Goal: Download file/media

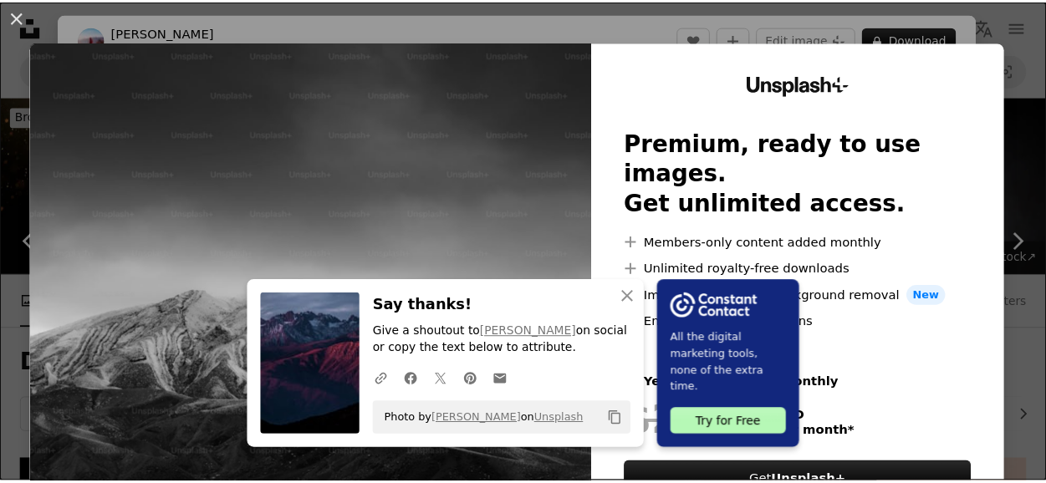
scroll to position [1127, 0]
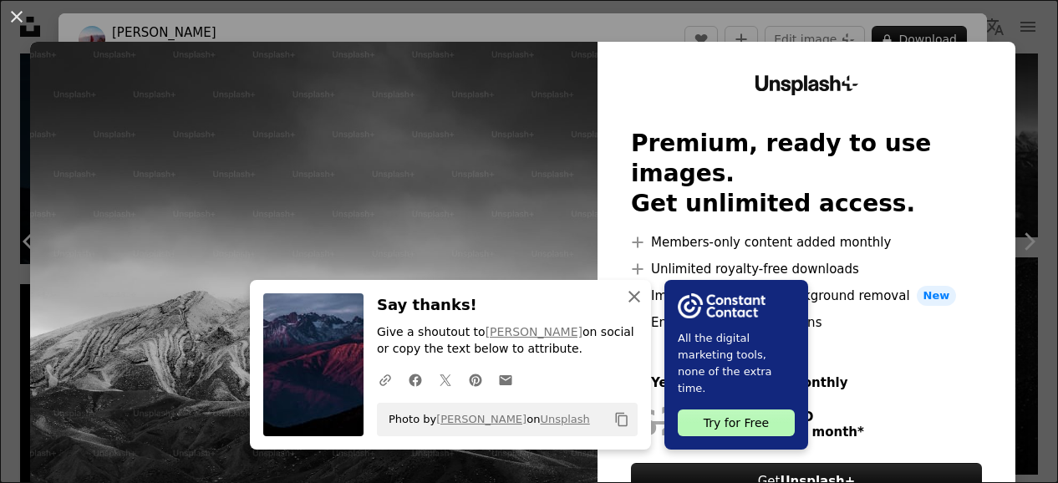
click at [631, 296] on icon "An X shape" at bounding box center [635, 297] width 20 height 20
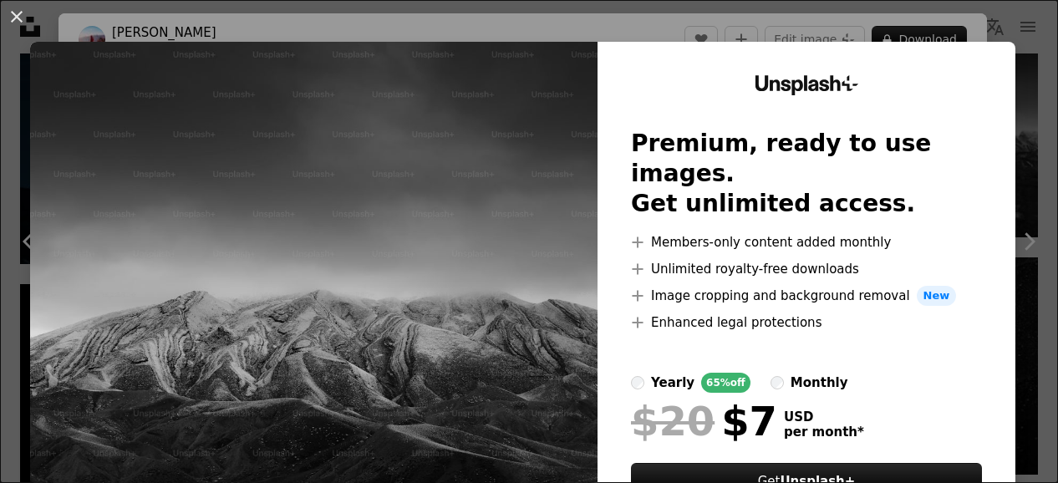
click at [562, 240] on img at bounding box center [314, 308] width 568 height 532
click at [993, 18] on div "An X shape Unsplash+ Premium, ready to use images. Get unlimited access. A plus…" at bounding box center [529, 241] width 1058 height 483
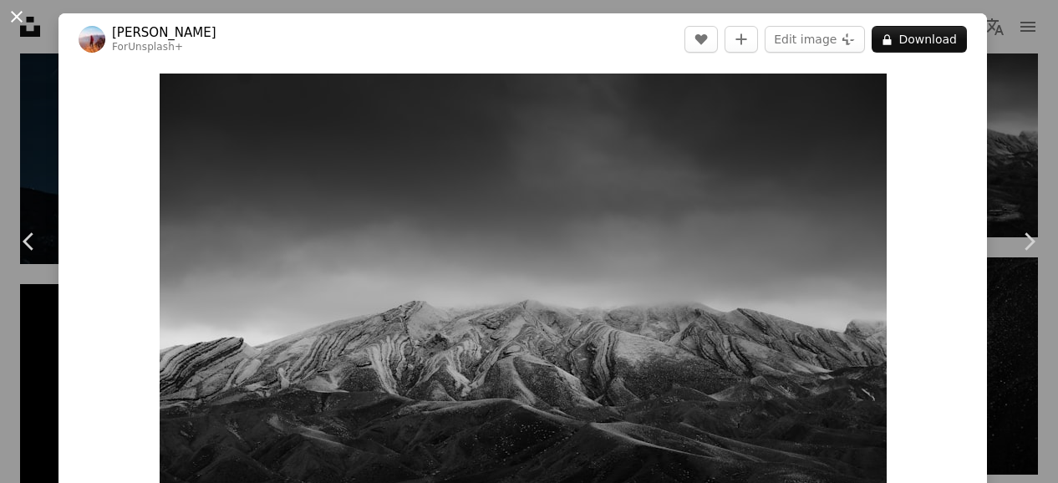
click at [24, 16] on button "An X shape" at bounding box center [17, 17] width 20 height 20
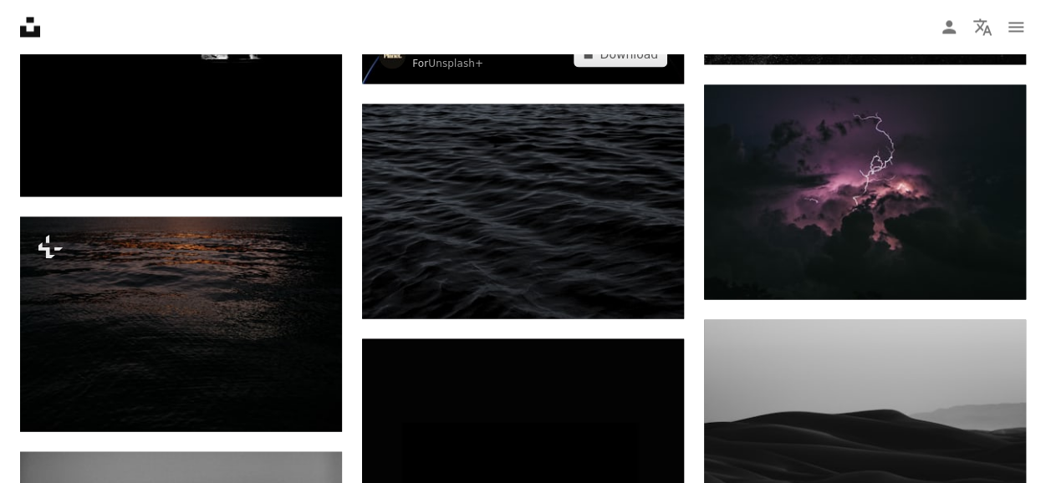
scroll to position [1549, 0]
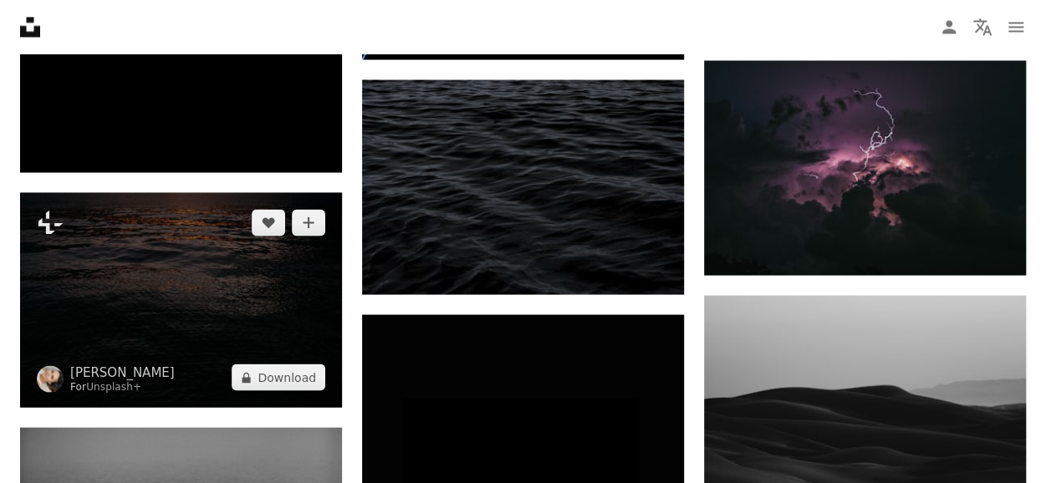
click at [220, 317] on img at bounding box center [181, 299] width 322 height 215
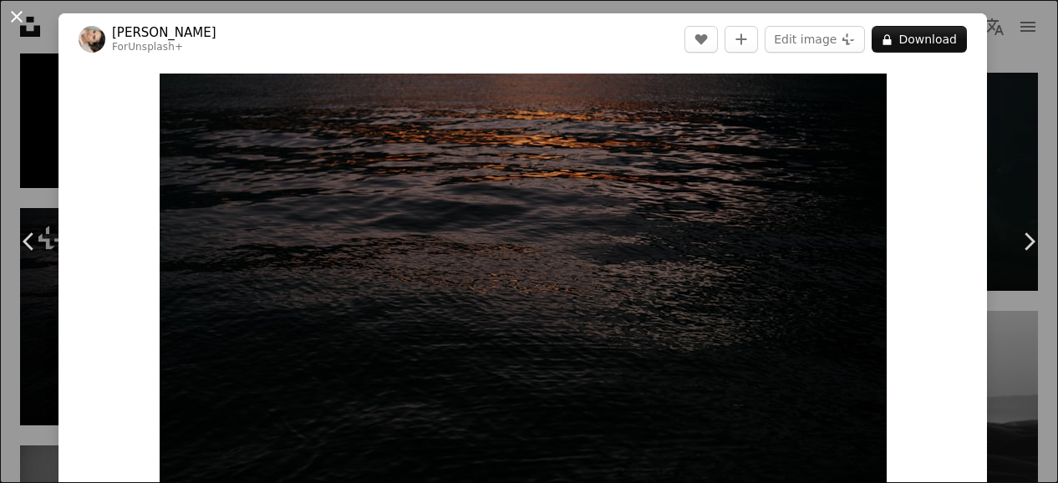
click at [22, 24] on button "An X shape" at bounding box center [17, 17] width 20 height 20
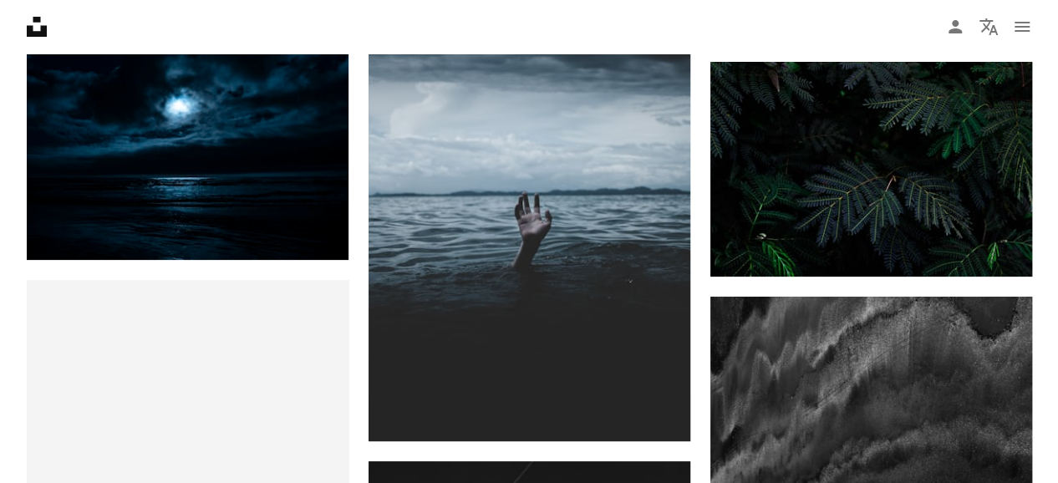
scroll to position [3229, 0]
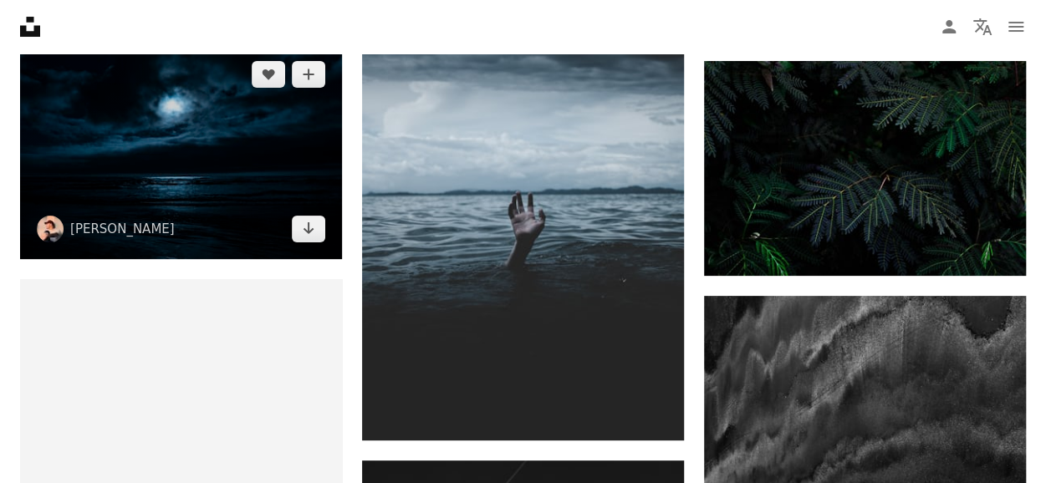
click at [244, 149] on img at bounding box center [181, 151] width 322 height 215
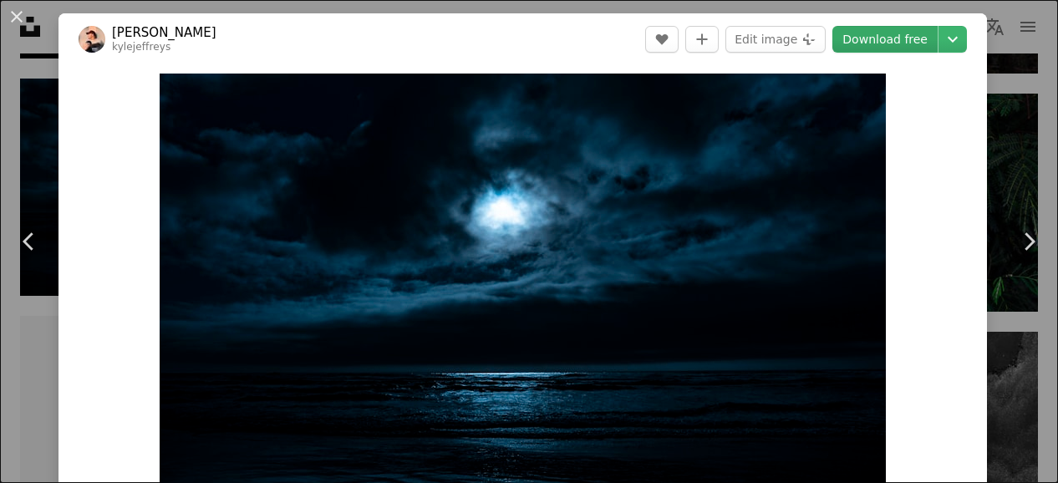
click at [897, 40] on link "Download free" at bounding box center [885, 39] width 105 height 27
